Goal: Information Seeking & Learning: Learn about a topic

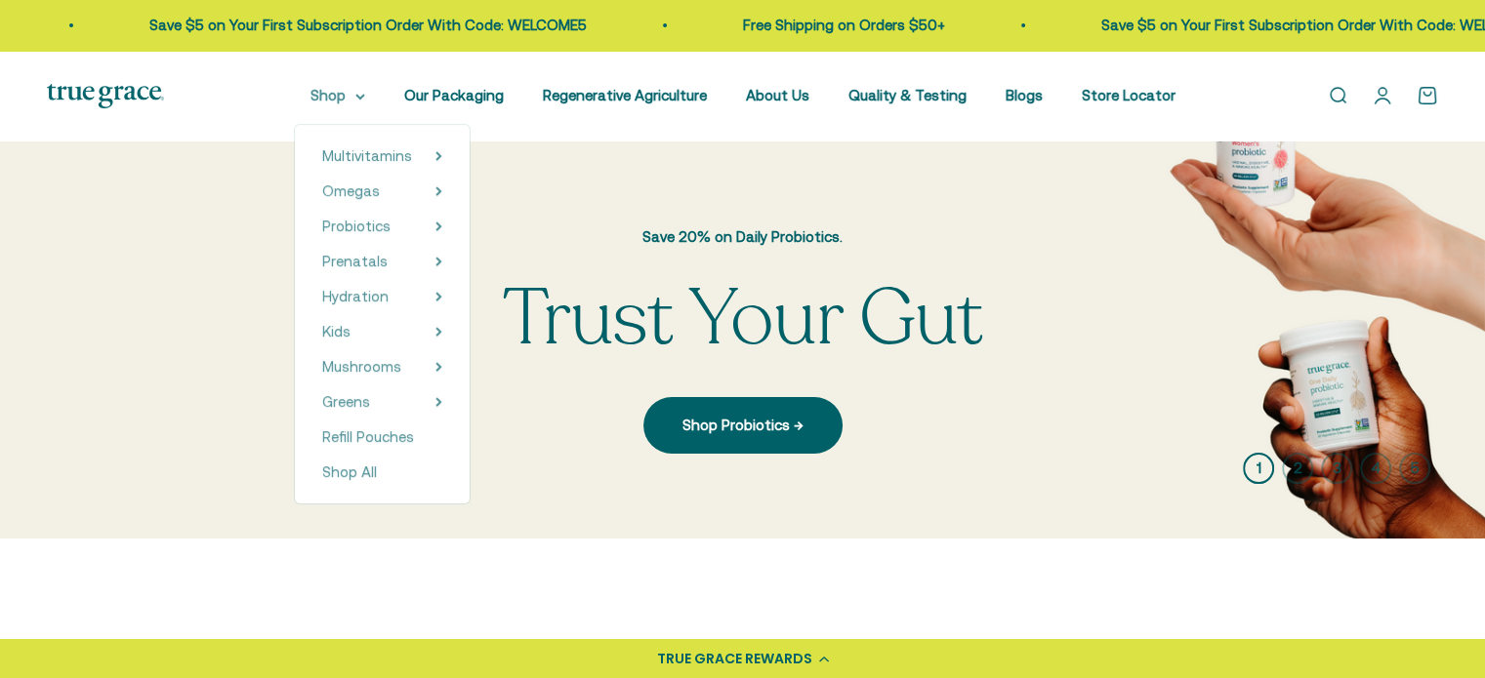
click at [365, 98] on icon at bounding box center [360, 97] width 10 height 7
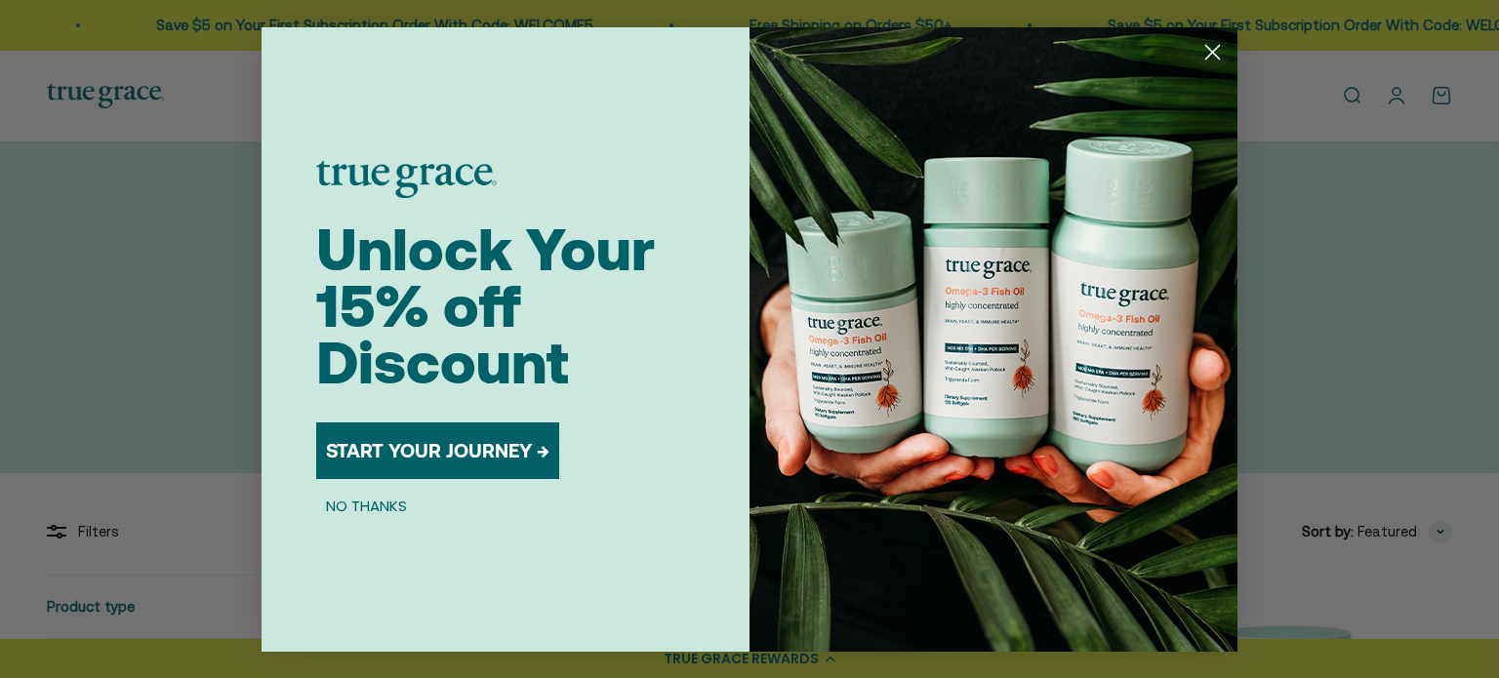
click at [392, 509] on button "NO THANKS" at bounding box center [366, 506] width 101 height 23
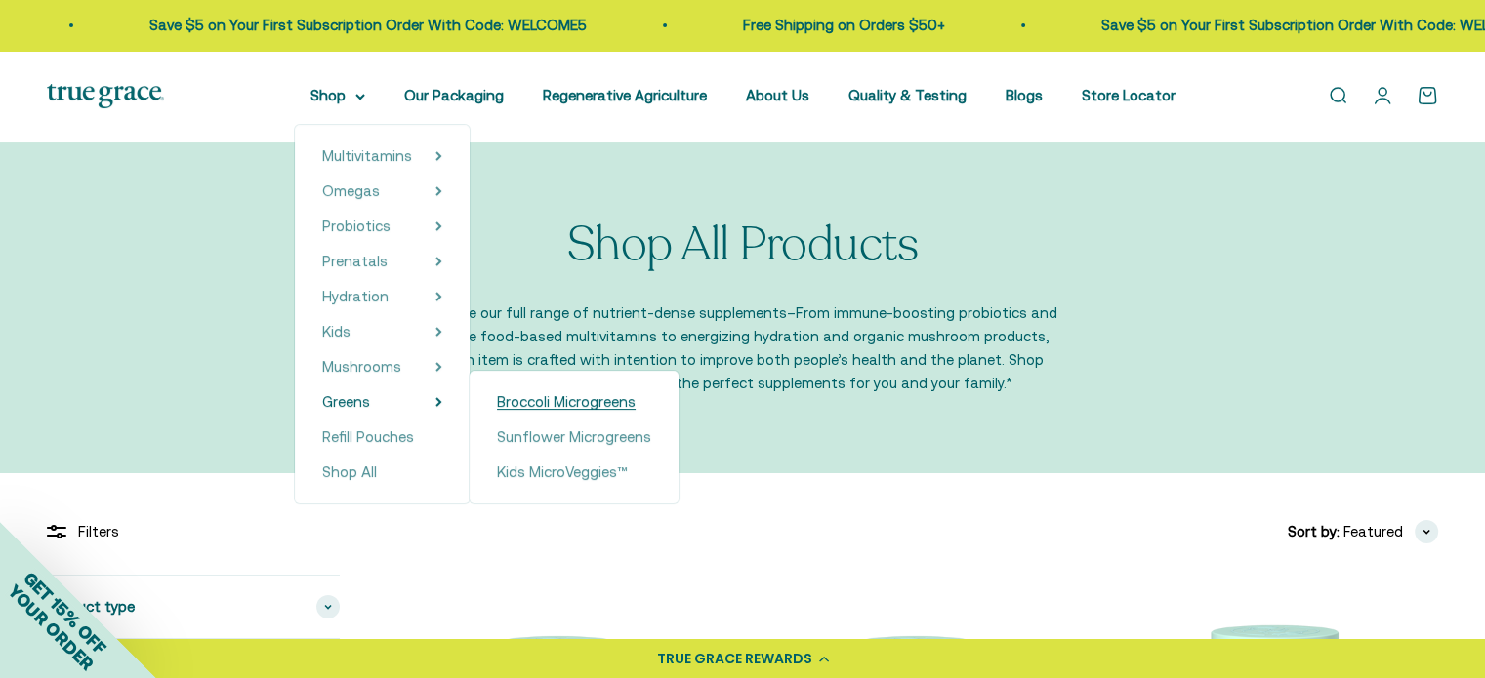
click at [575, 398] on span "Broccoli Microgreens" at bounding box center [566, 401] width 139 height 17
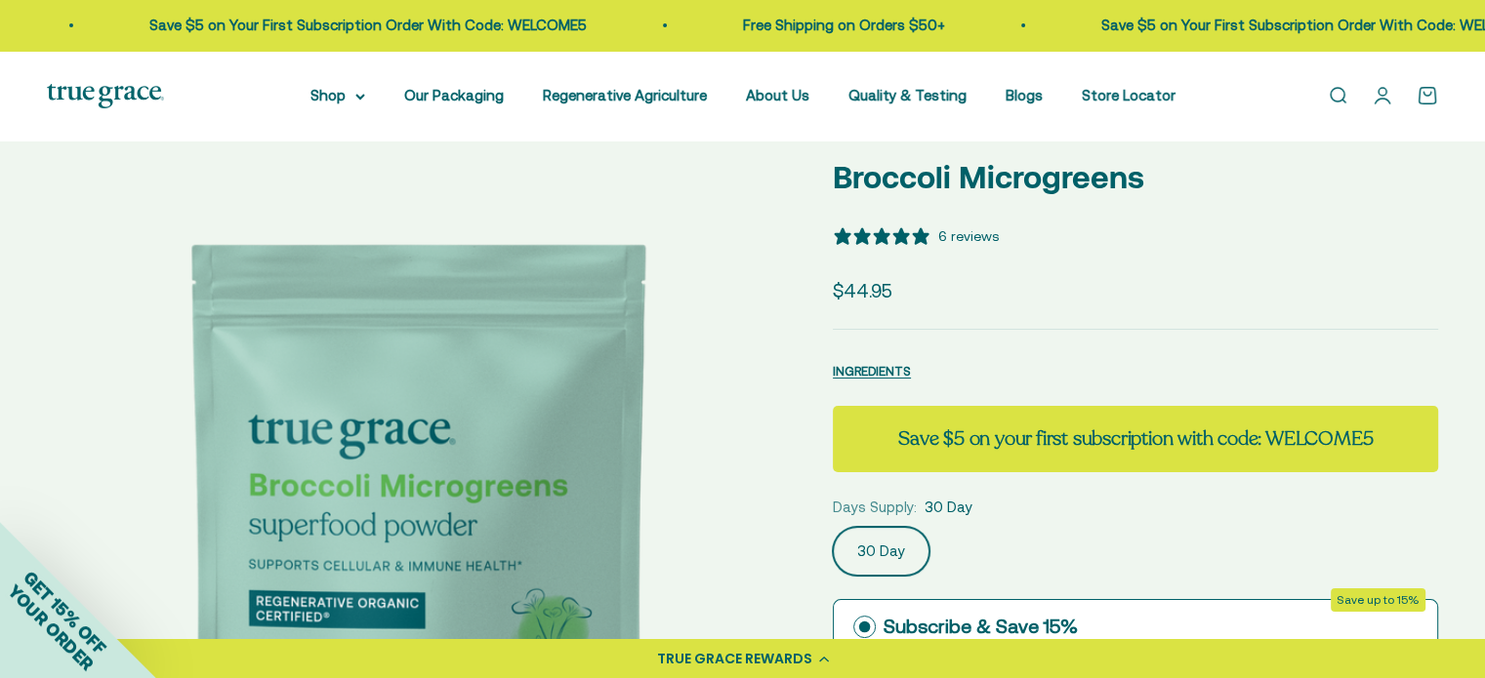
select select "3"
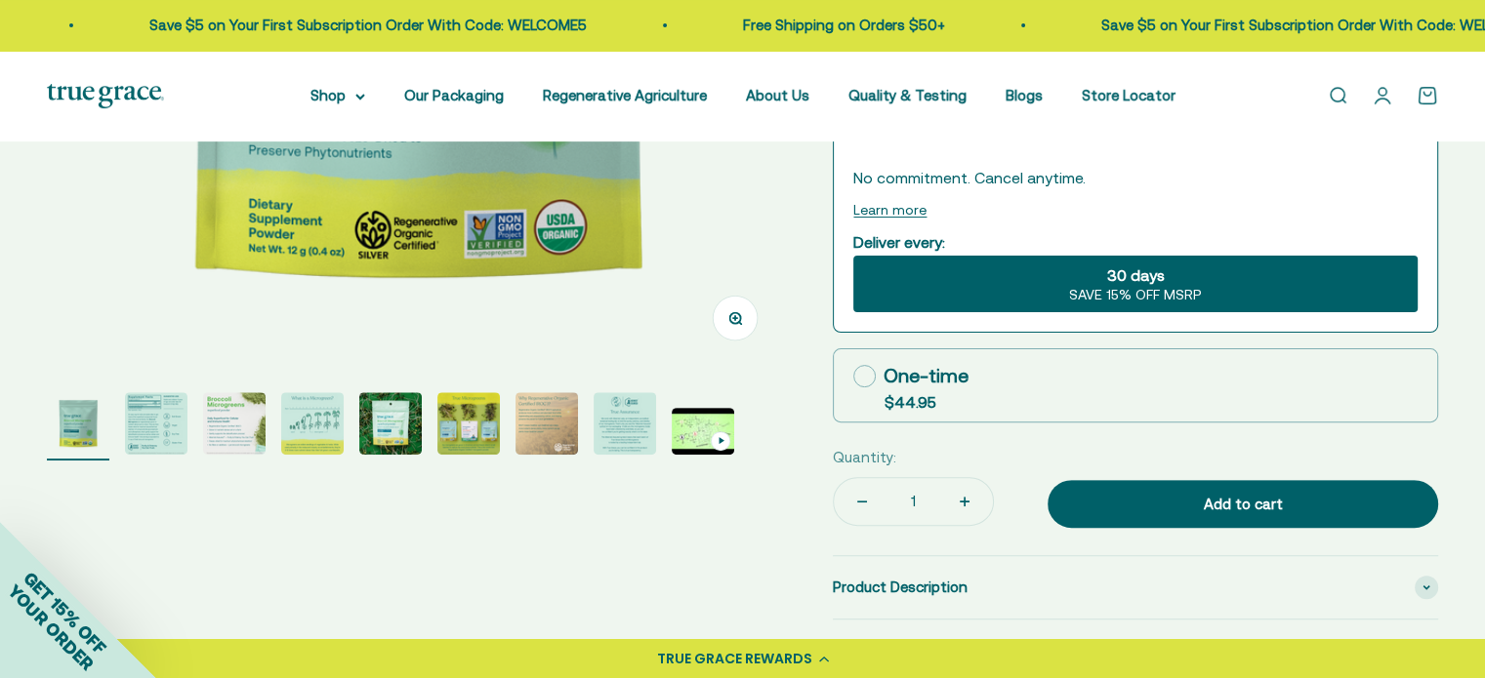
scroll to position [586, 0]
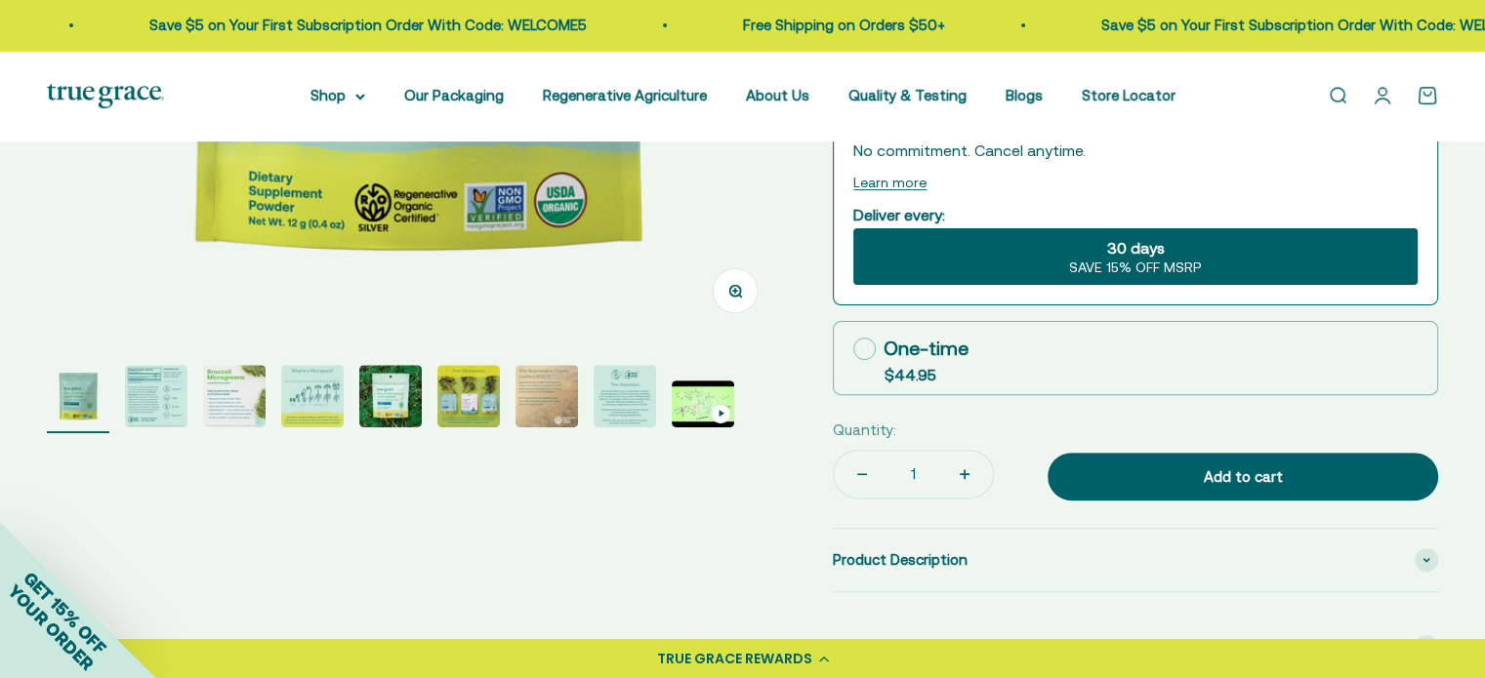
click at [480, 406] on img "Go to item 6" at bounding box center [468, 396] width 62 height 62
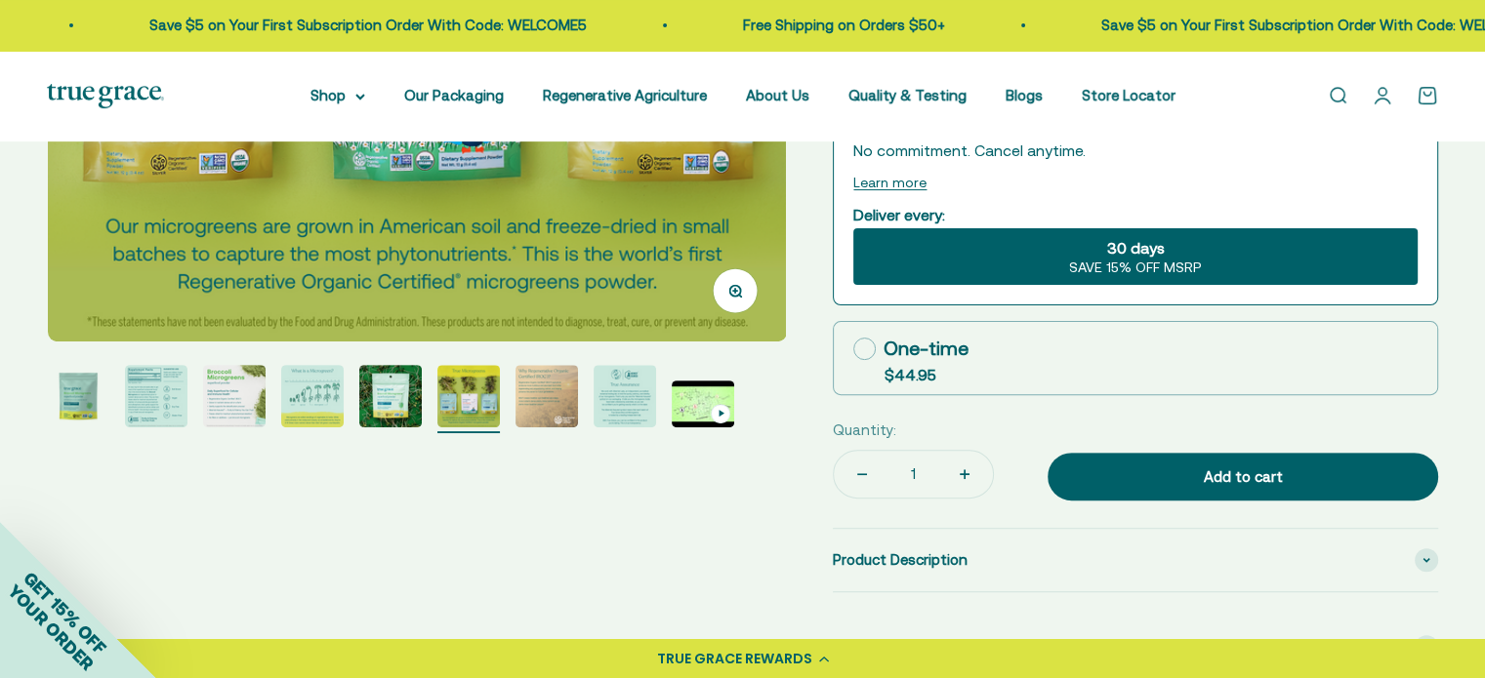
click at [547, 397] on img "Go to item 7" at bounding box center [546, 396] width 62 height 62
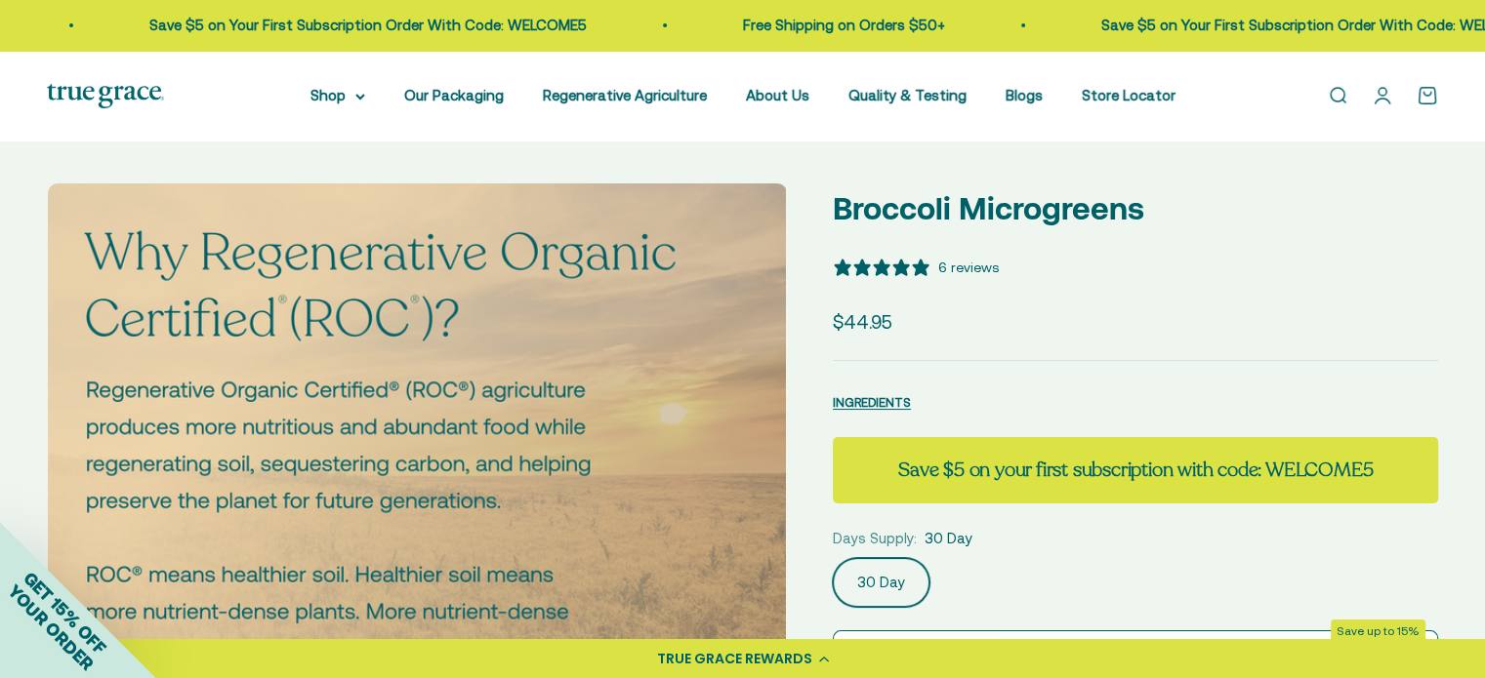
scroll to position [0, 0]
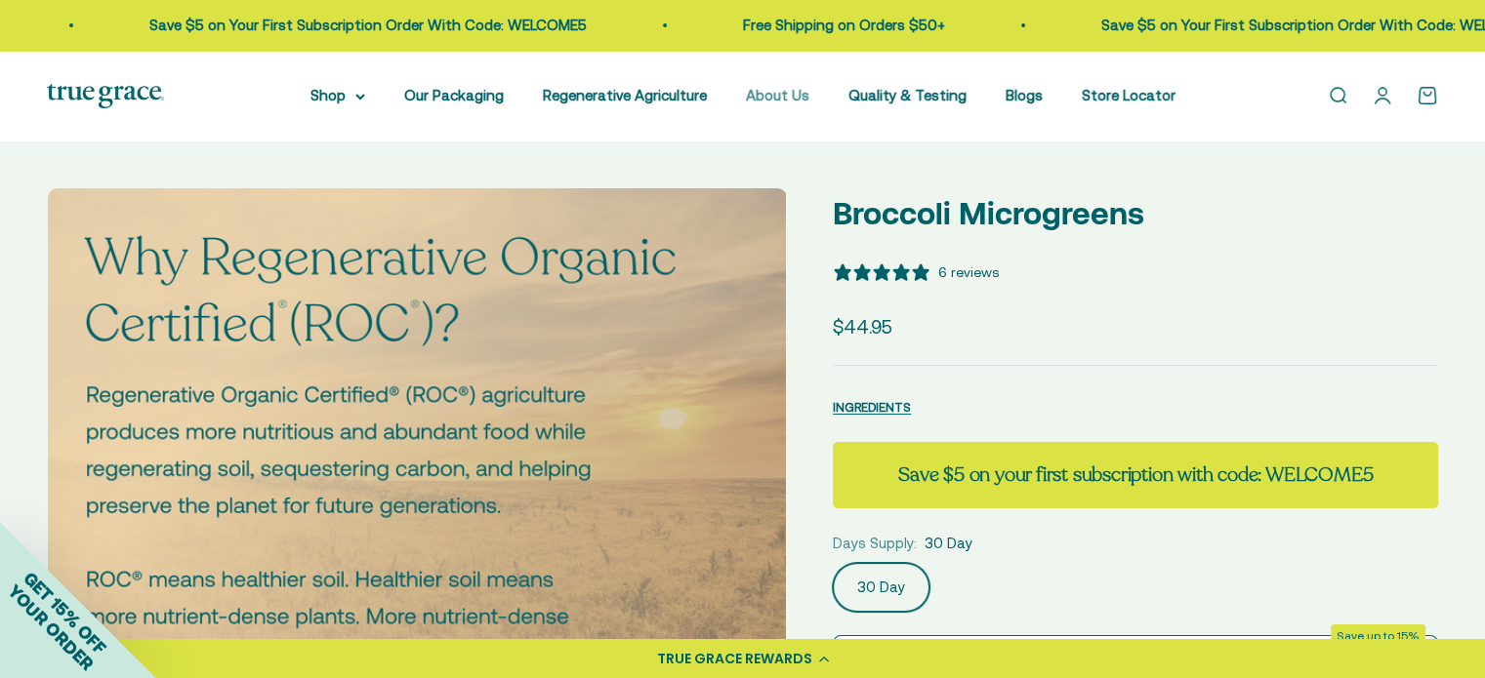
click at [777, 93] on link "About Us" at bounding box center [777, 95] width 63 height 17
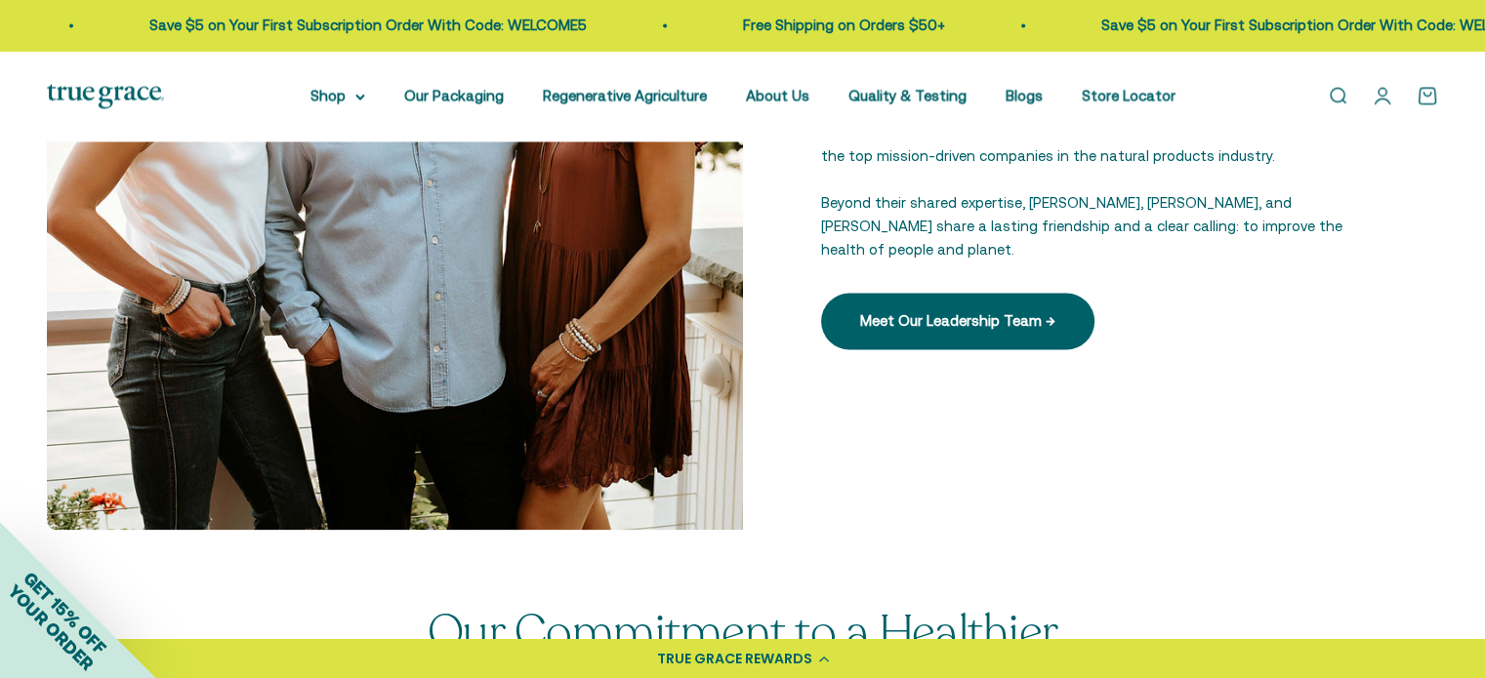
scroll to position [2788, 0]
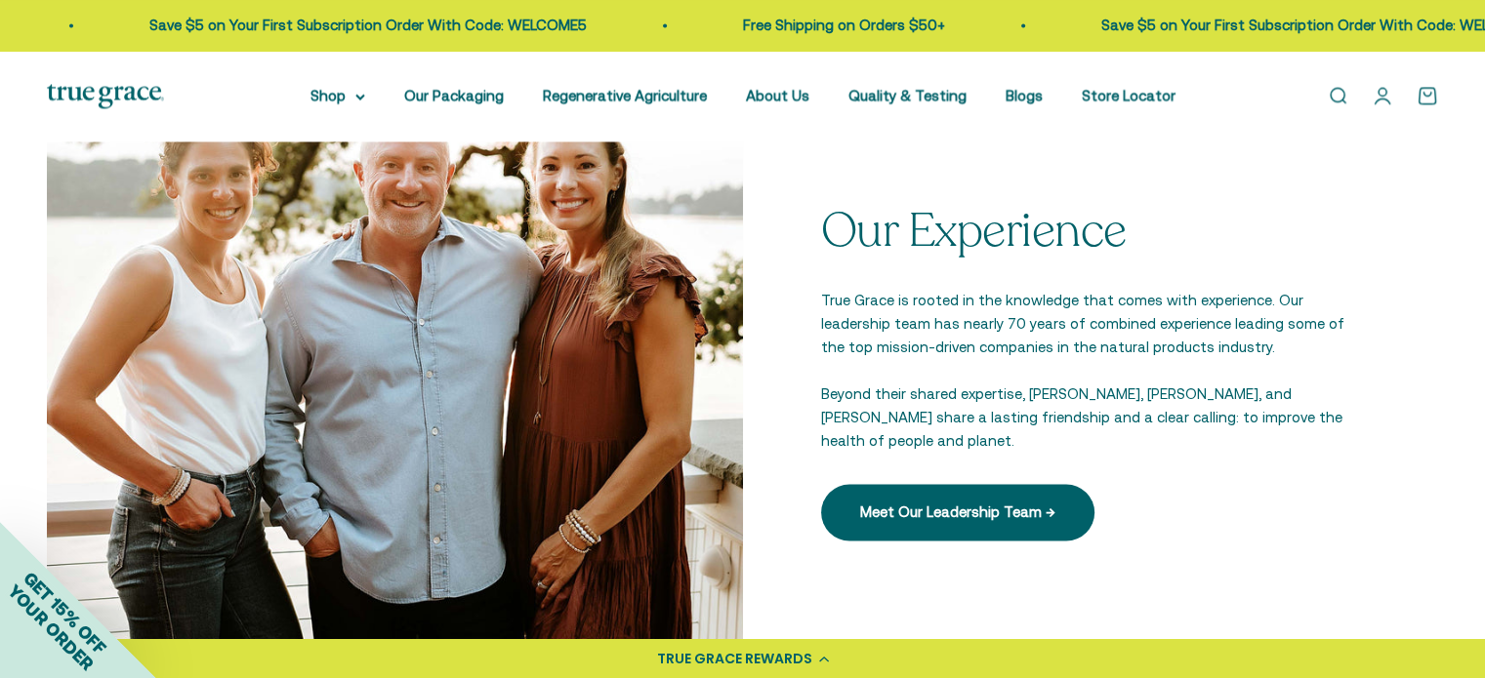
drag, startPoint x: 1494, startPoint y: 61, endPoint x: 1498, endPoint y: 360, distance: 299.7
click at [1484, 360] on html "💰 Earn 1 point for every $1 you spend Join now Earn 25 points Already a member?…" at bounding box center [742, 228] width 1485 height 6032
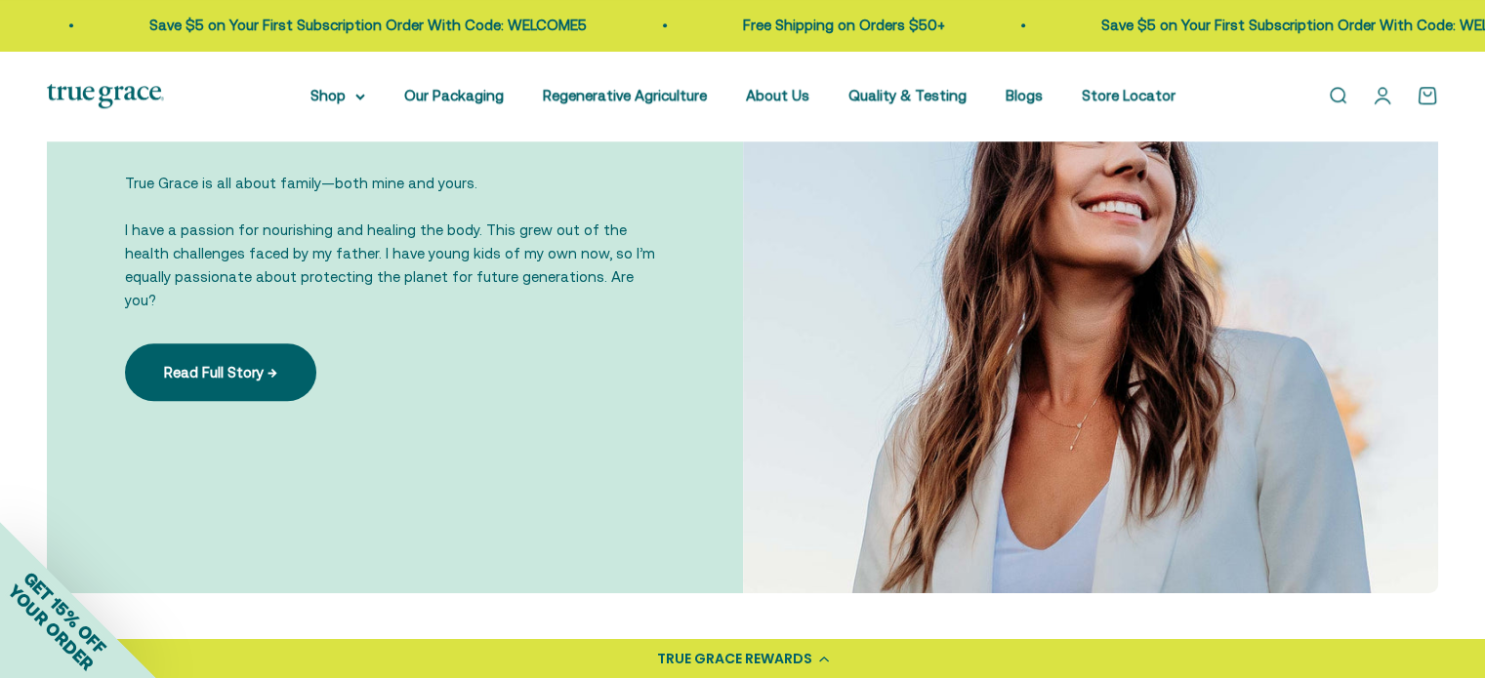
scroll to position [1440, 0]
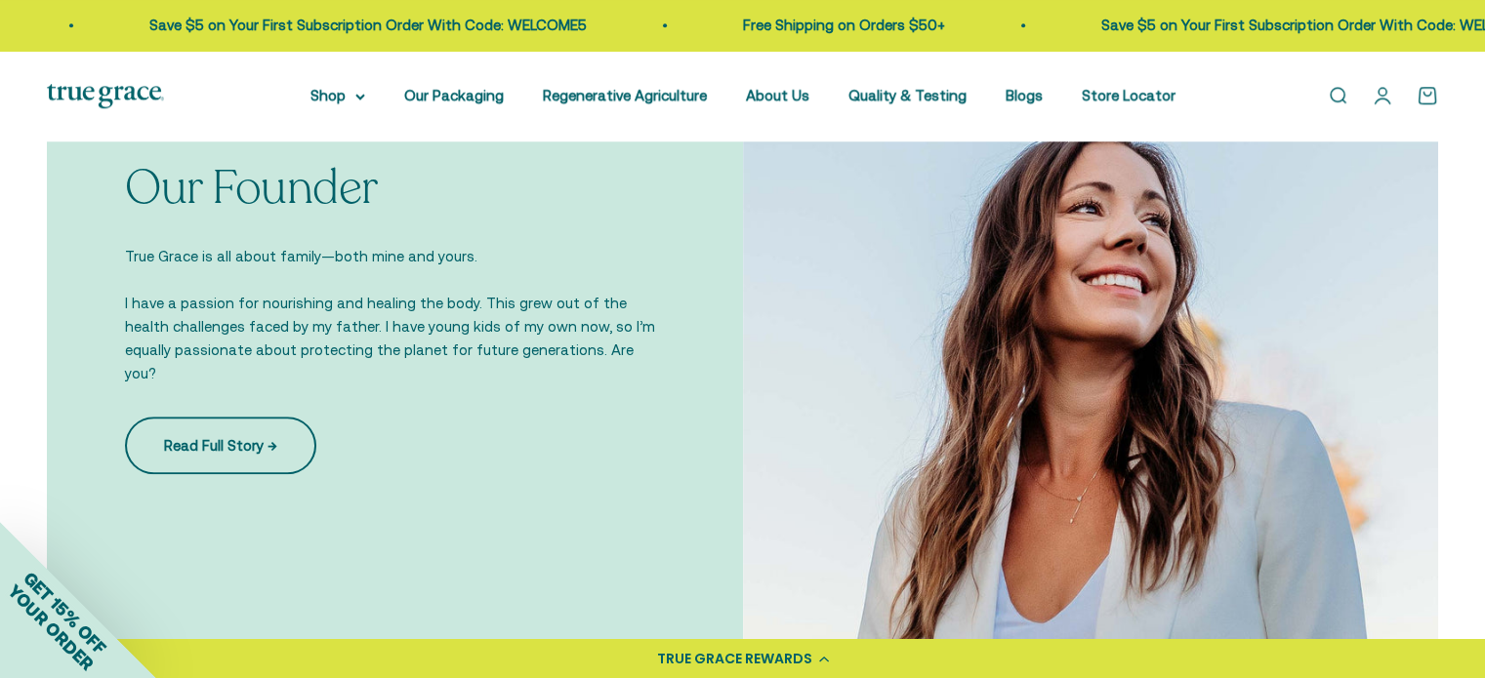
click at [212, 431] on link "Read Full Story →" at bounding box center [220, 445] width 191 height 57
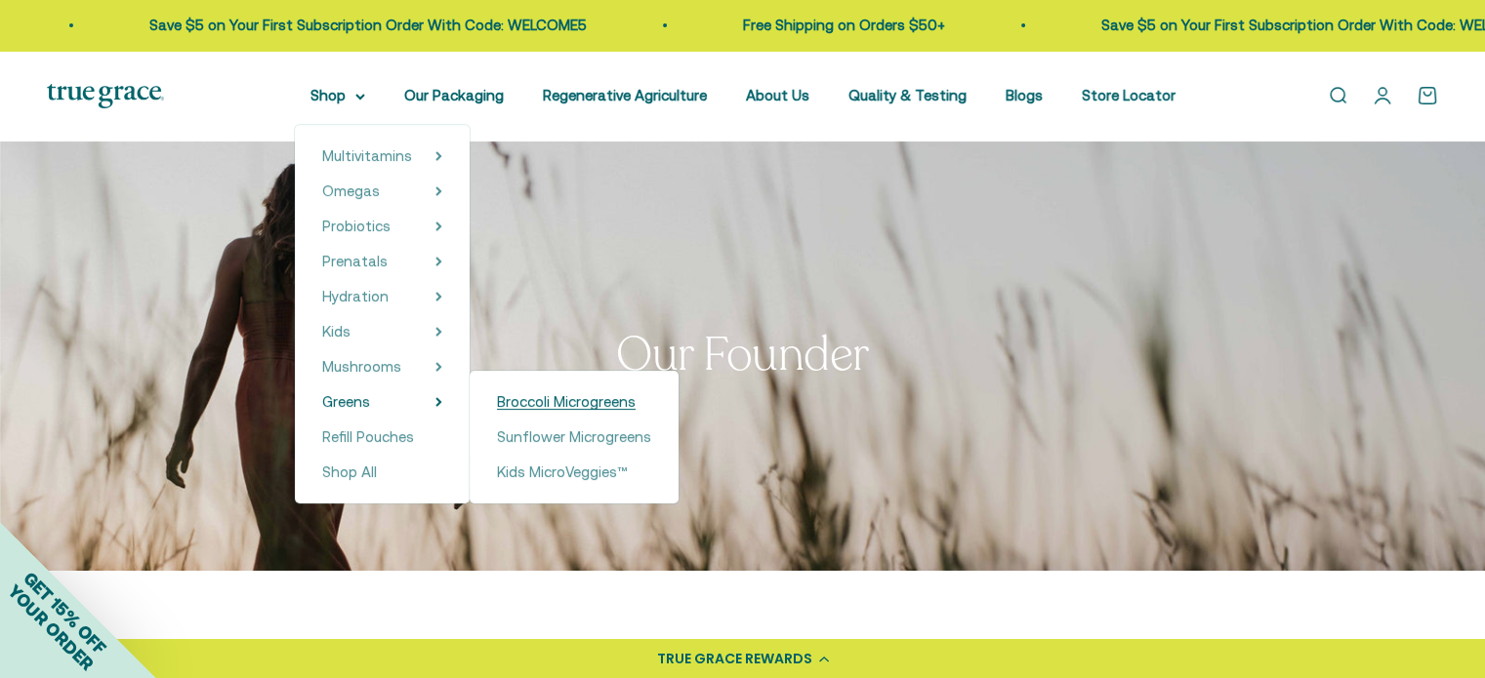
click at [548, 401] on span "Broccoli Microgreens" at bounding box center [566, 401] width 139 height 17
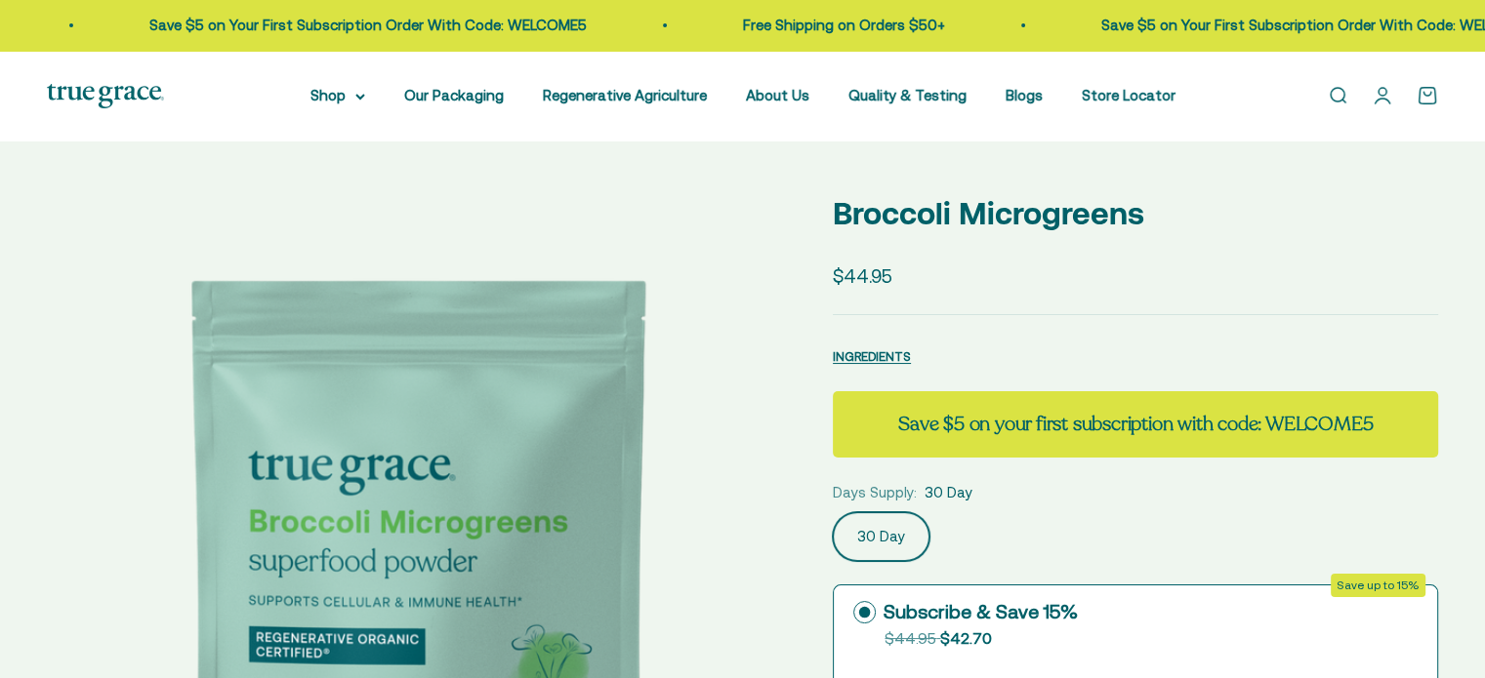
select select "3"
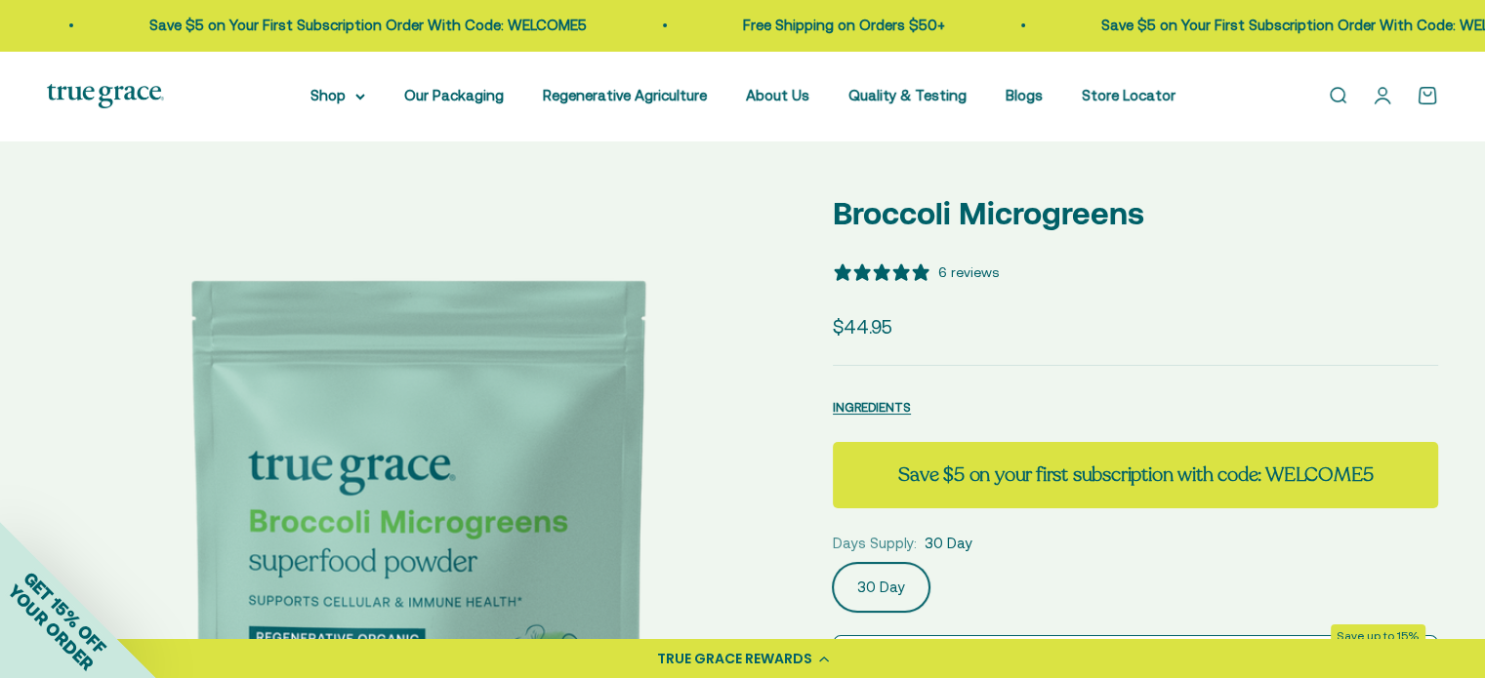
click at [985, 272] on div "6 reviews" at bounding box center [968, 272] width 61 height 21
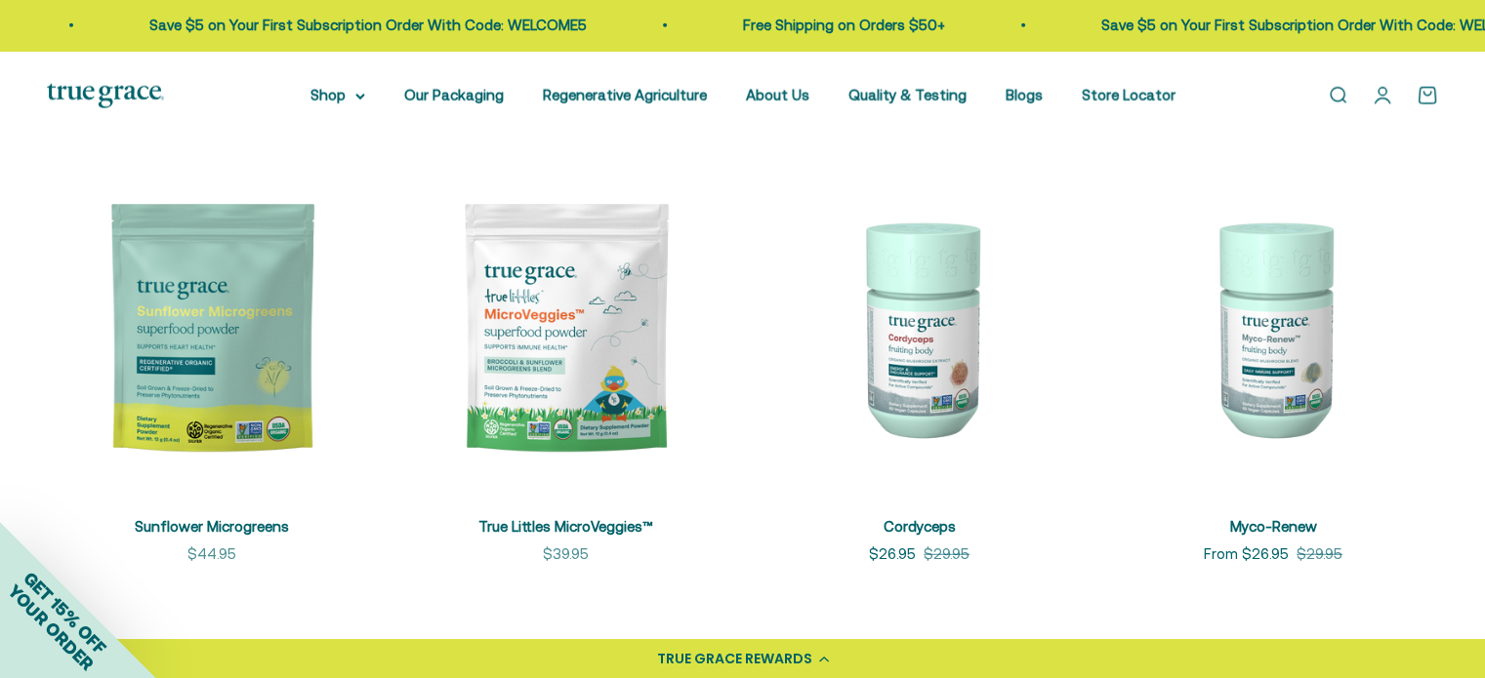
scroll to position [5068, 0]
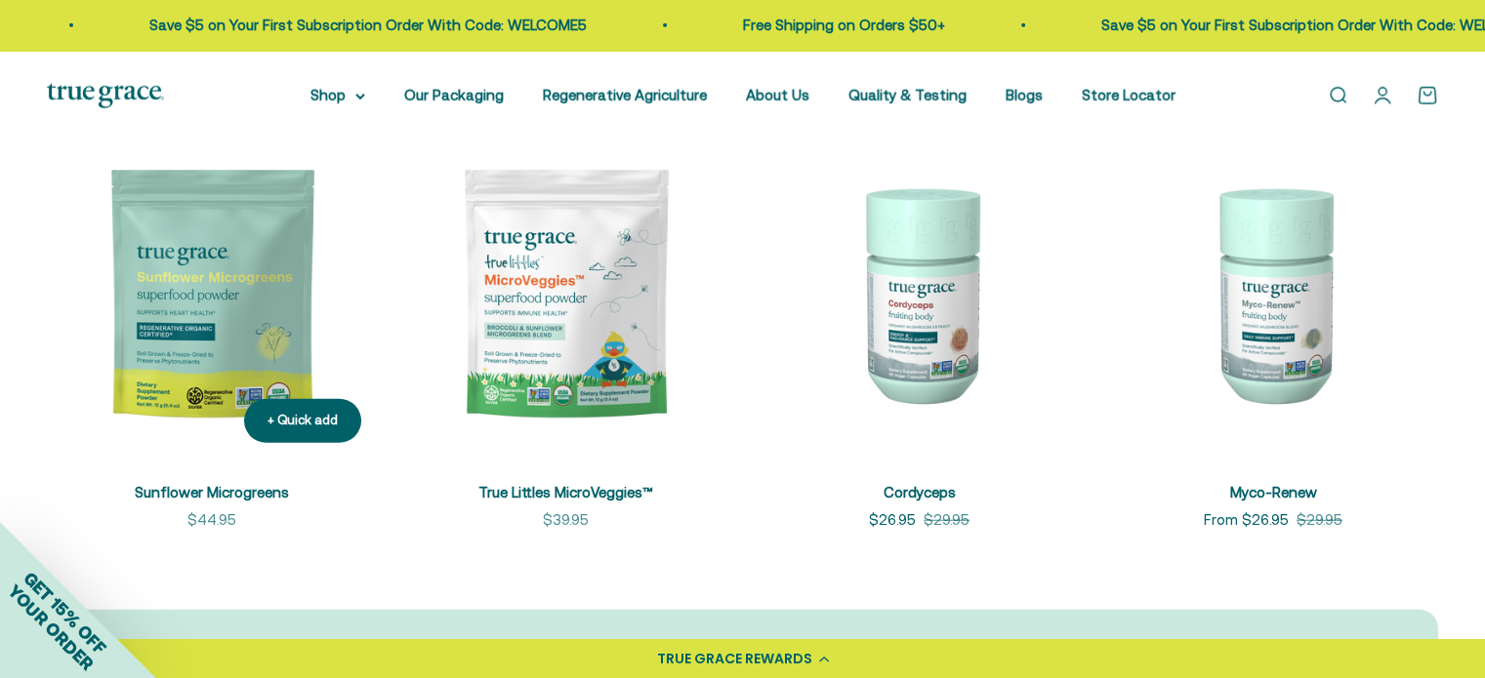
click at [198, 292] on img at bounding box center [212, 294] width 330 height 330
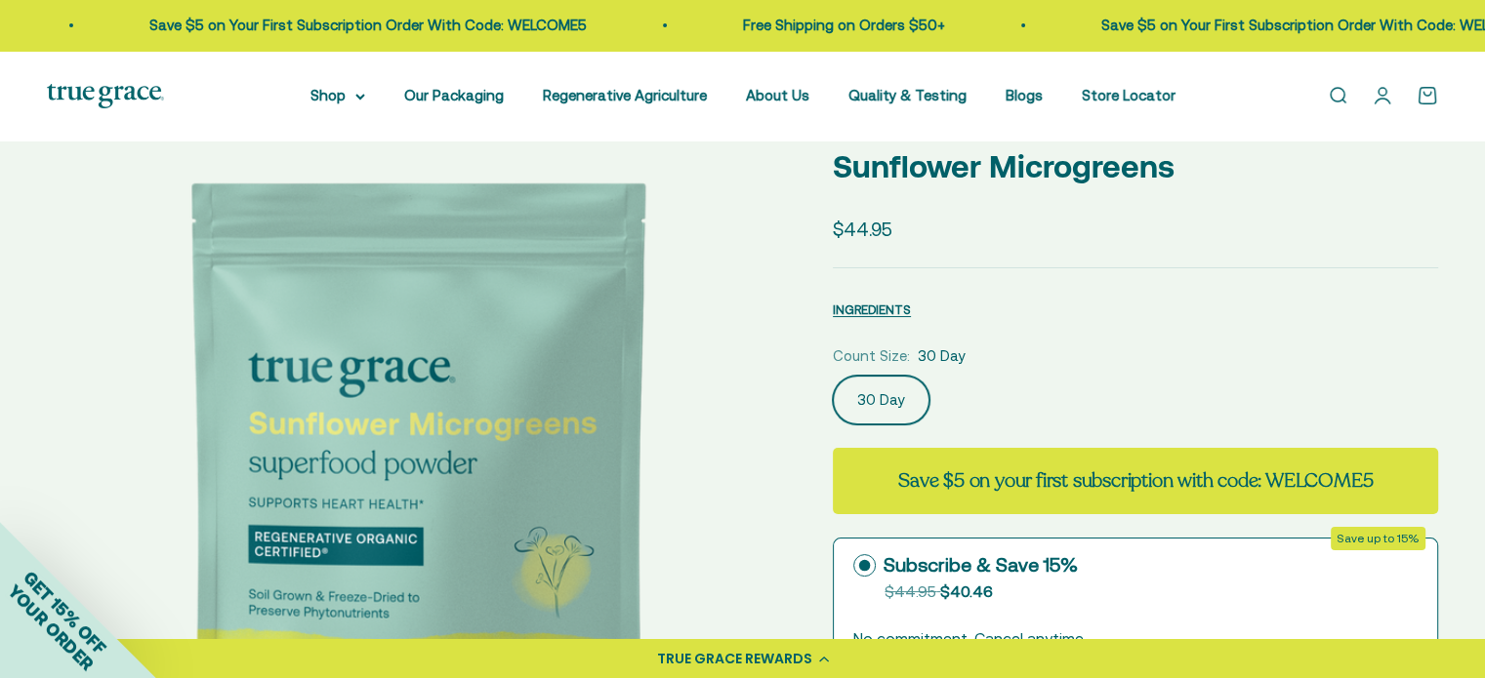
select select "3"
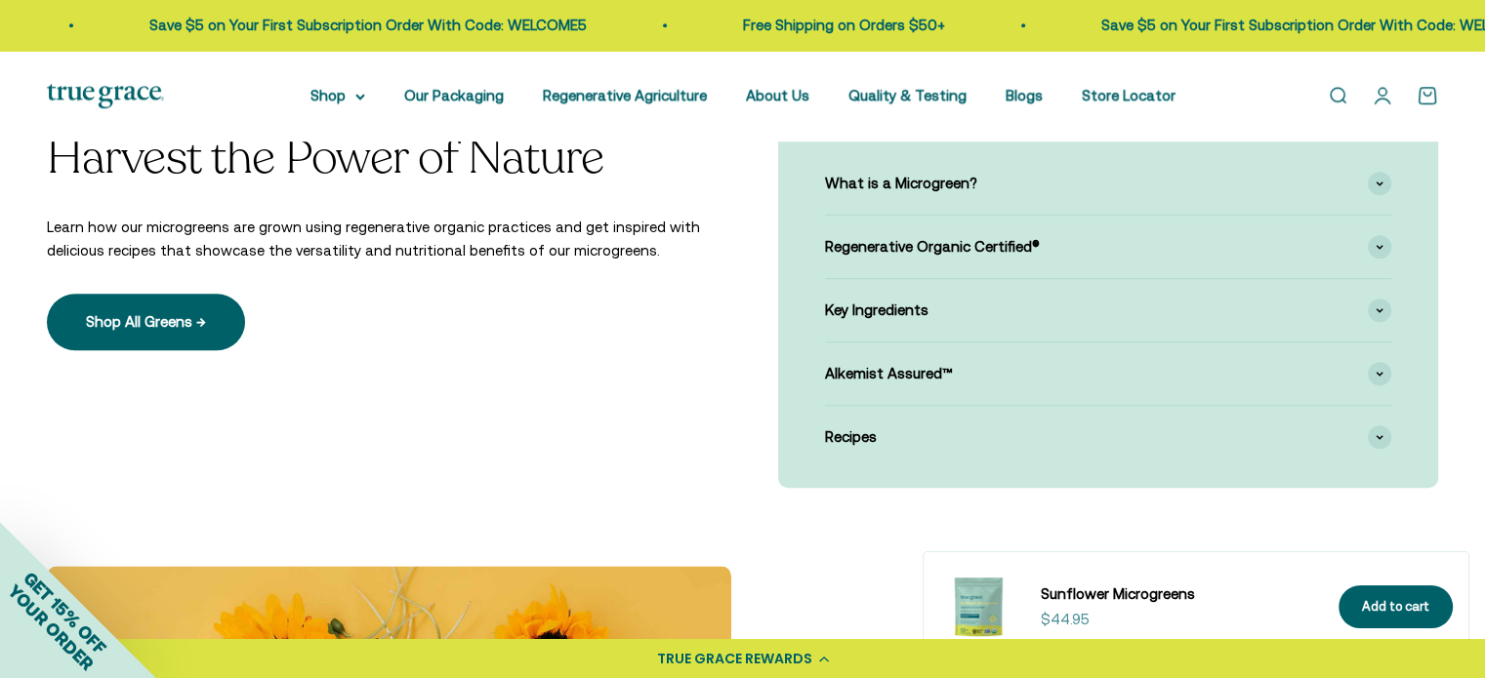
scroll to position [1472, 0]
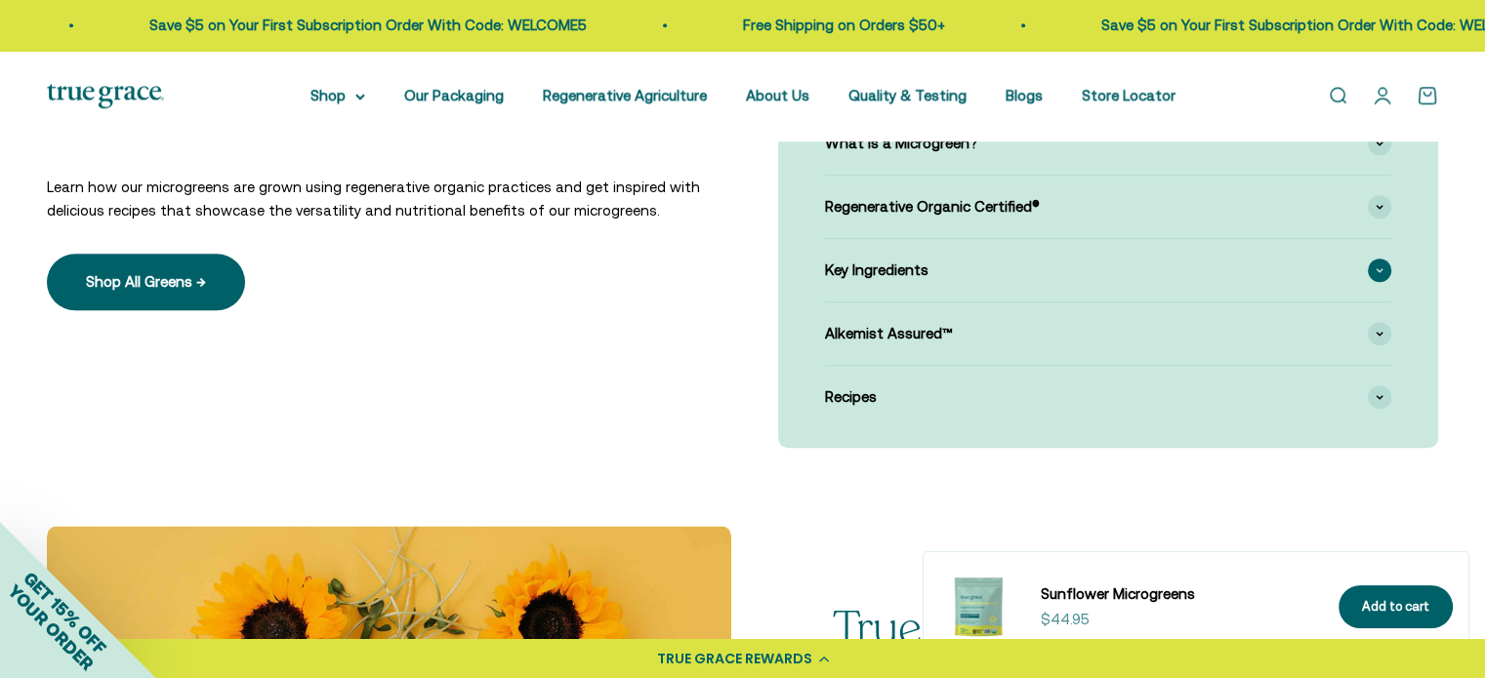
click at [1379, 267] on icon at bounding box center [1379, 270] width 8 height 6
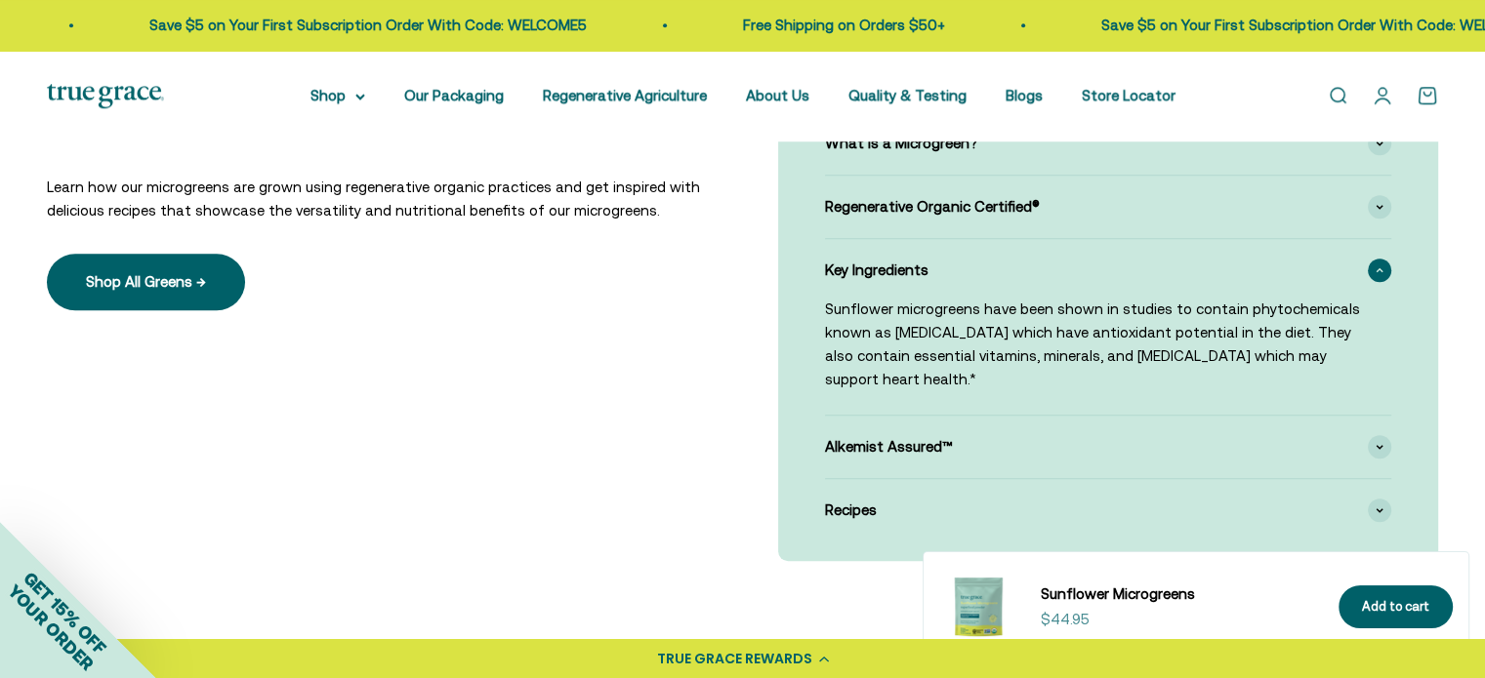
drag, startPoint x: 1376, startPoint y: 270, endPoint x: 1481, endPoint y: 243, distance: 108.0
click at [1375, 270] on icon at bounding box center [1379, 270] width 8 height 6
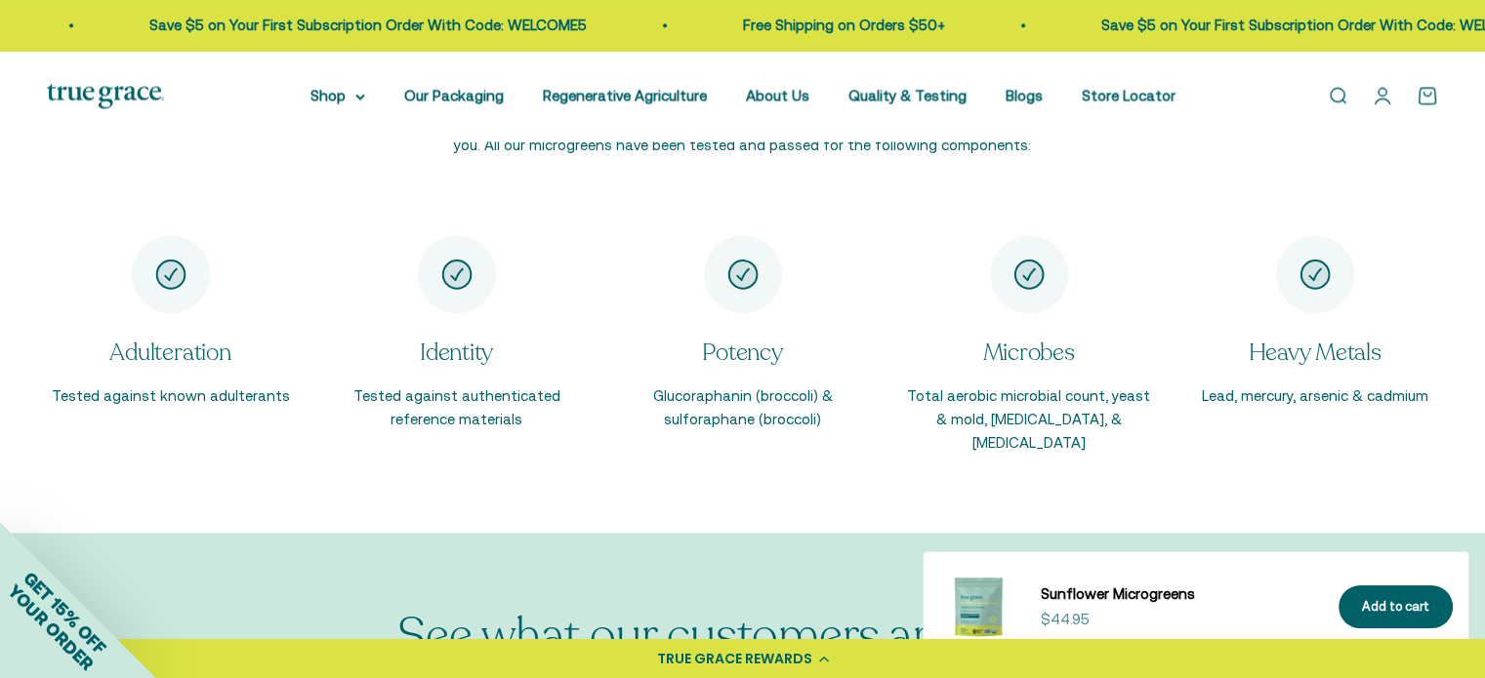
scroll to position [2843, 0]
